Goal: Transaction & Acquisition: Purchase product/service

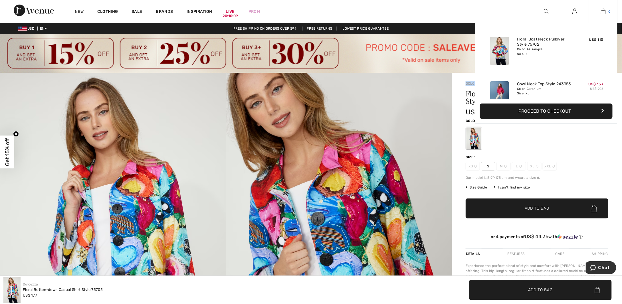
click at [605, 11] on img at bounding box center [603, 11] width 5 height 7
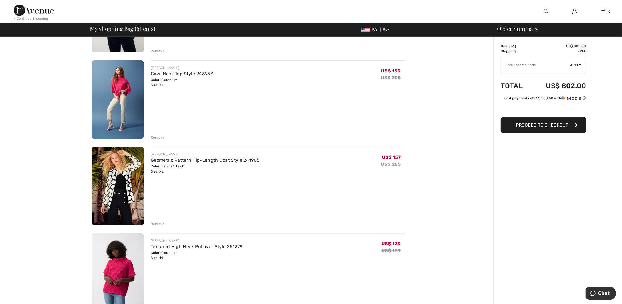
scroll to position [114, 0]
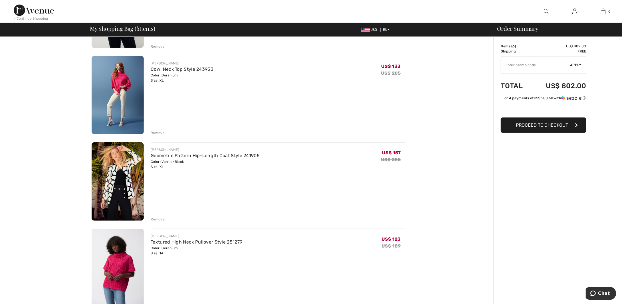
click at [161, 220] on div "Remove" at bounding box center [158, 219] width 14 height 5
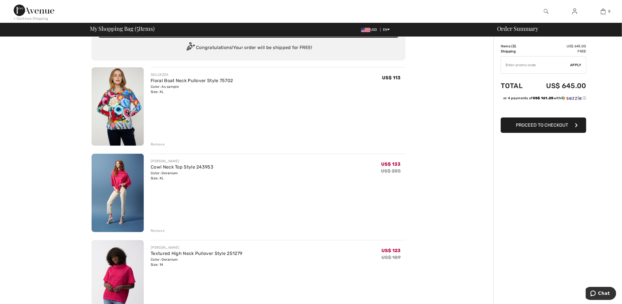
scroll to position [0, 0]
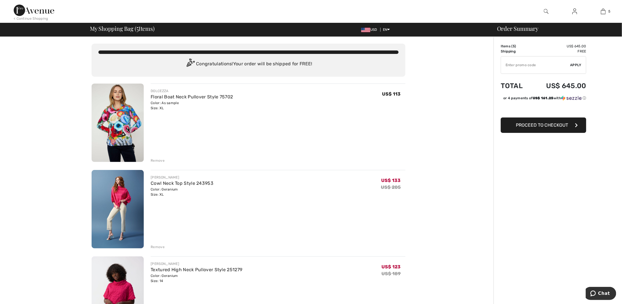
click at [39, 12] on img at bounding box center [34, 10] width 41 height 11
